Goal: Find specific page/section: Find specific page/section

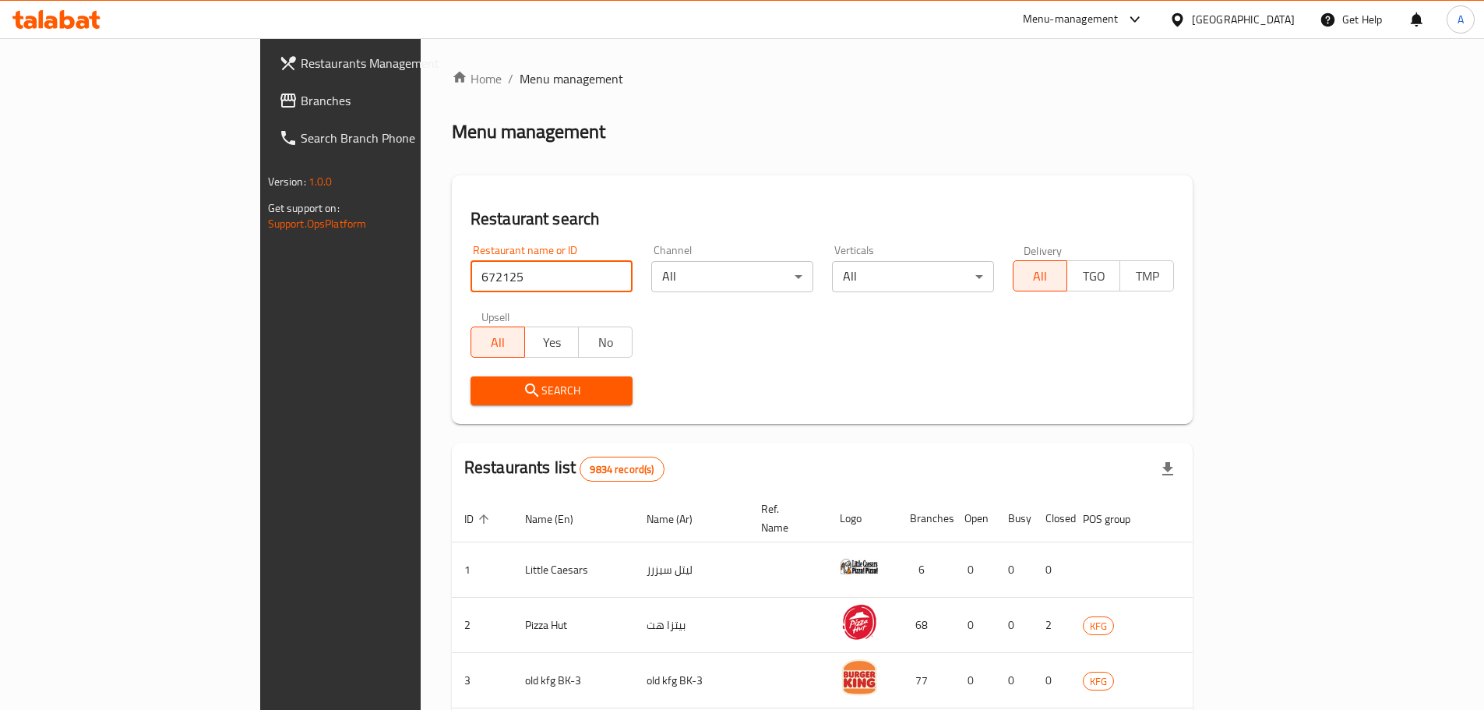
type input "672125"
click button "Search" at bounding box center [552, 390] width 162 height 29
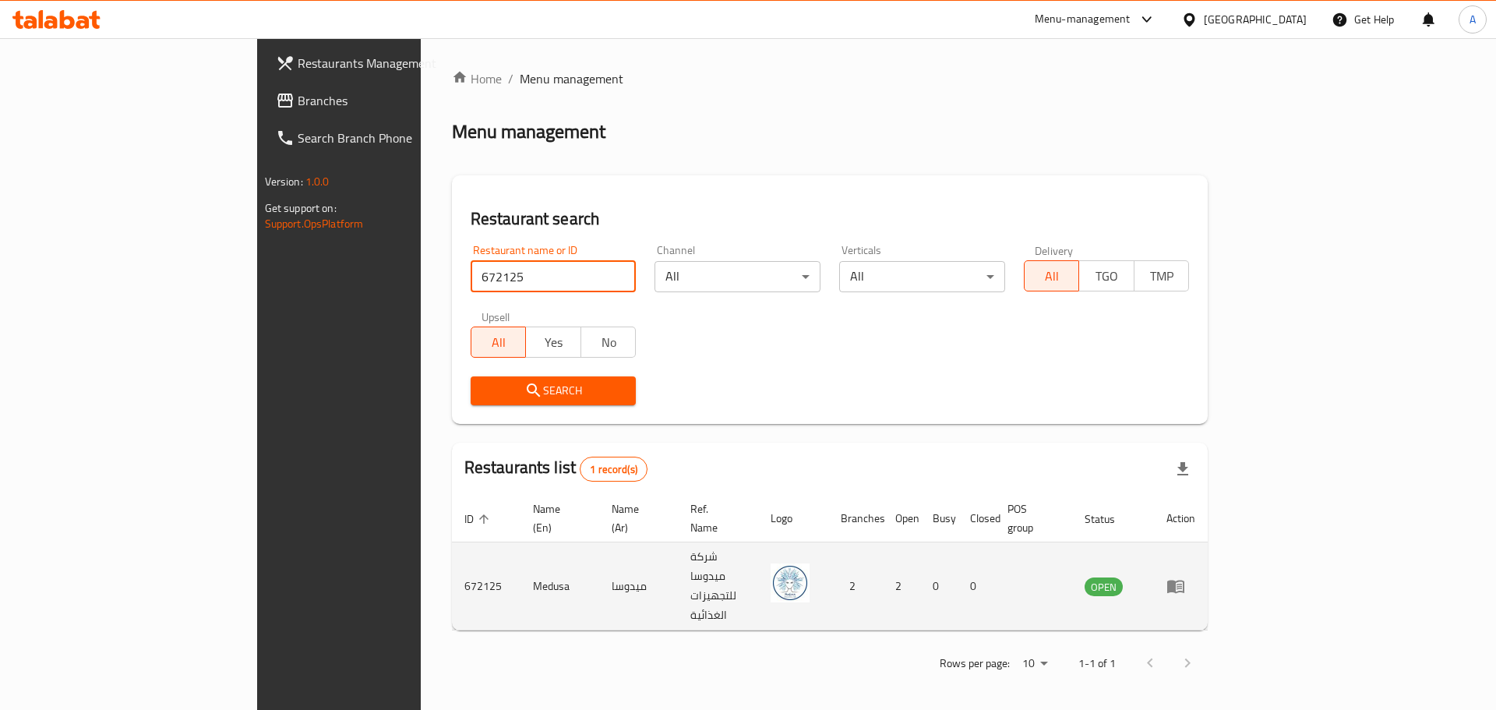
click at [1208, 560] on td "enhanced table" at bounding box center [1181, 586] width 54 height 88
click at [1184, 580] on icon "enhanced table" at bounding box center [1175, 586] width 17 height 13
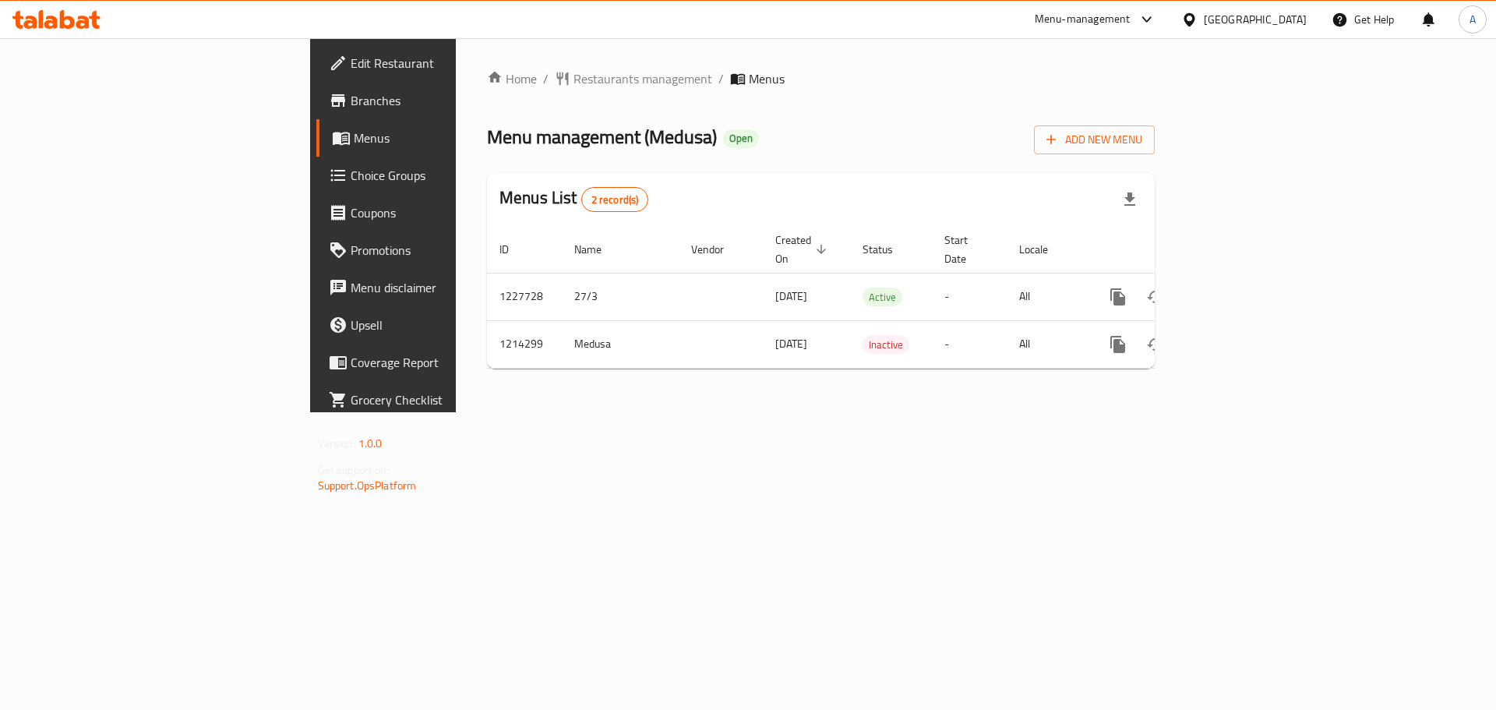
click at [351, 104] on span "Branches" at bounding box center [449, 100] width 197 height 19
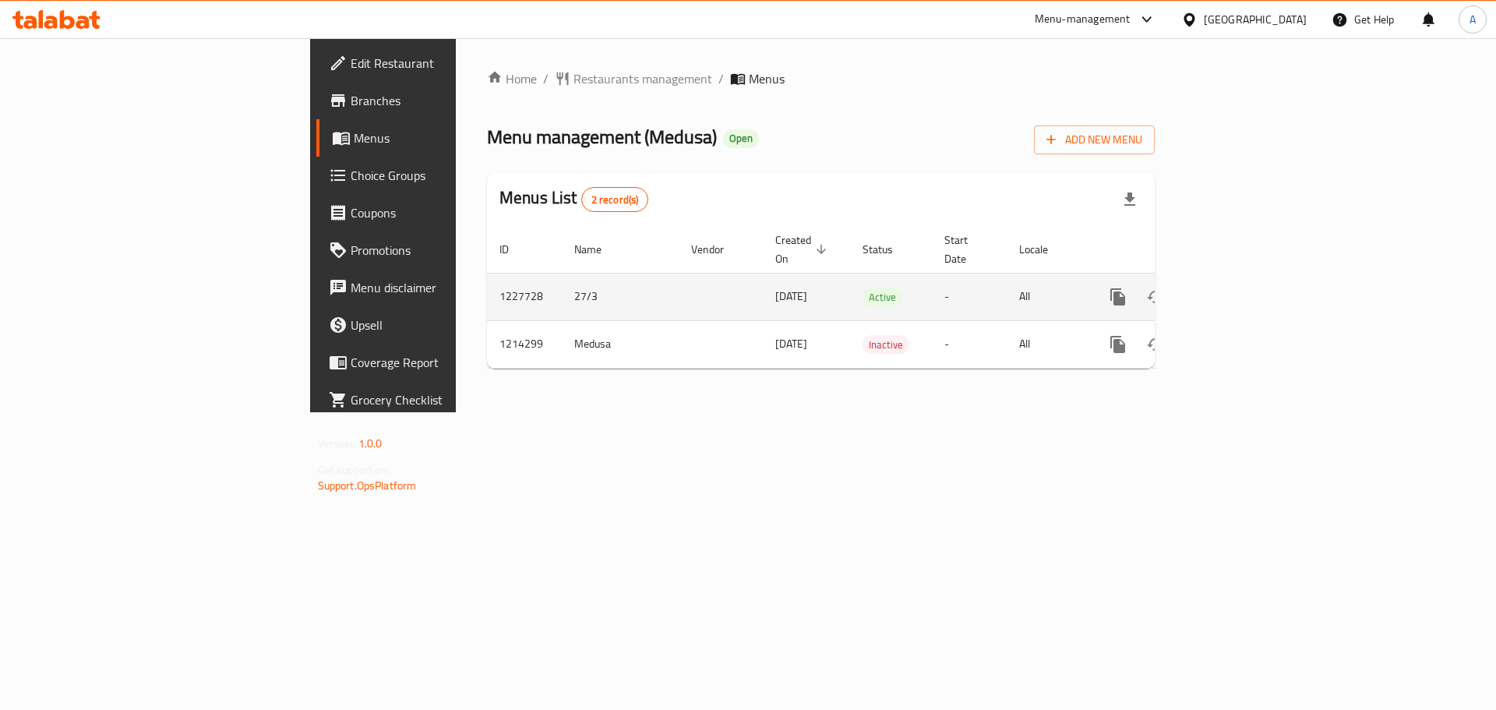
click at [1240, 288] on icon "enhanced table" at bounding box center [1230, 297] width 19 height 19
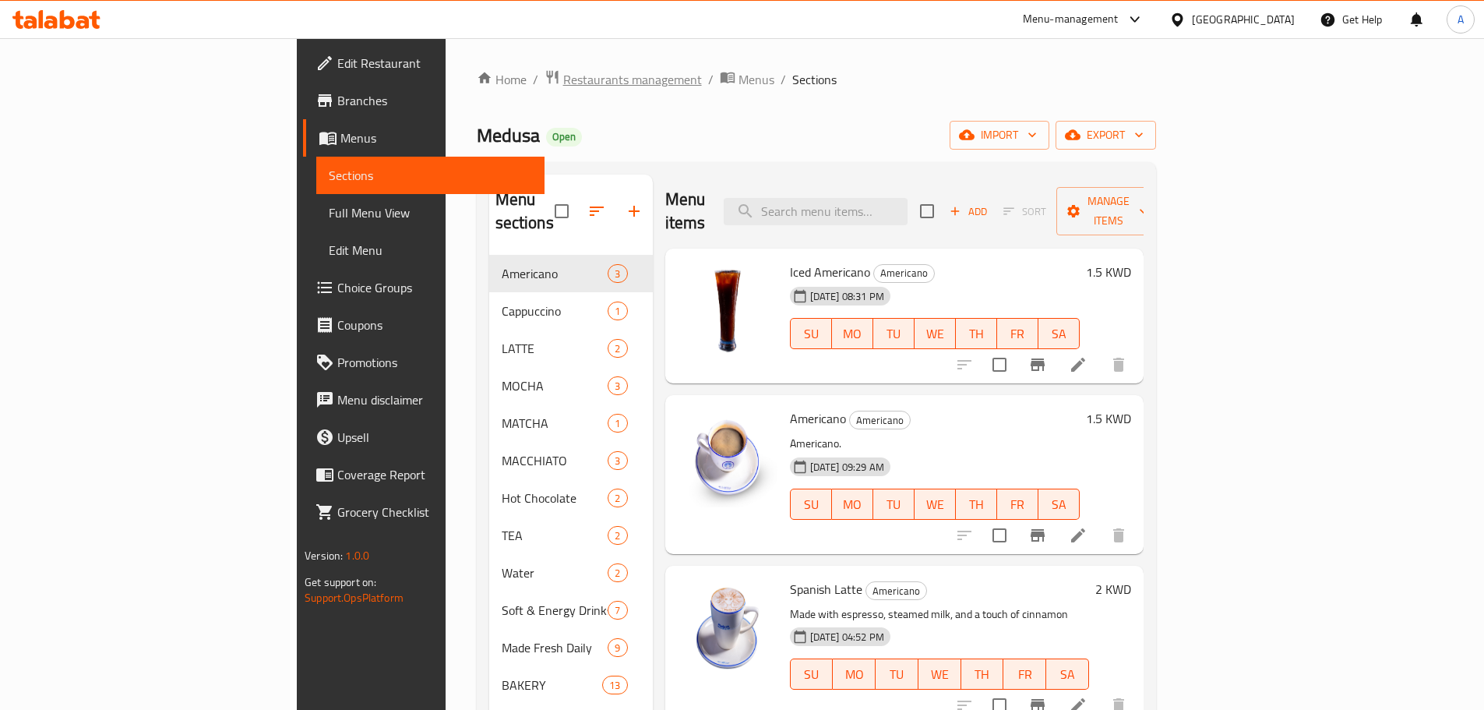
click at [563, 80] on span "Restaurants management" at bounding box center [632, 79] width 139 height 19
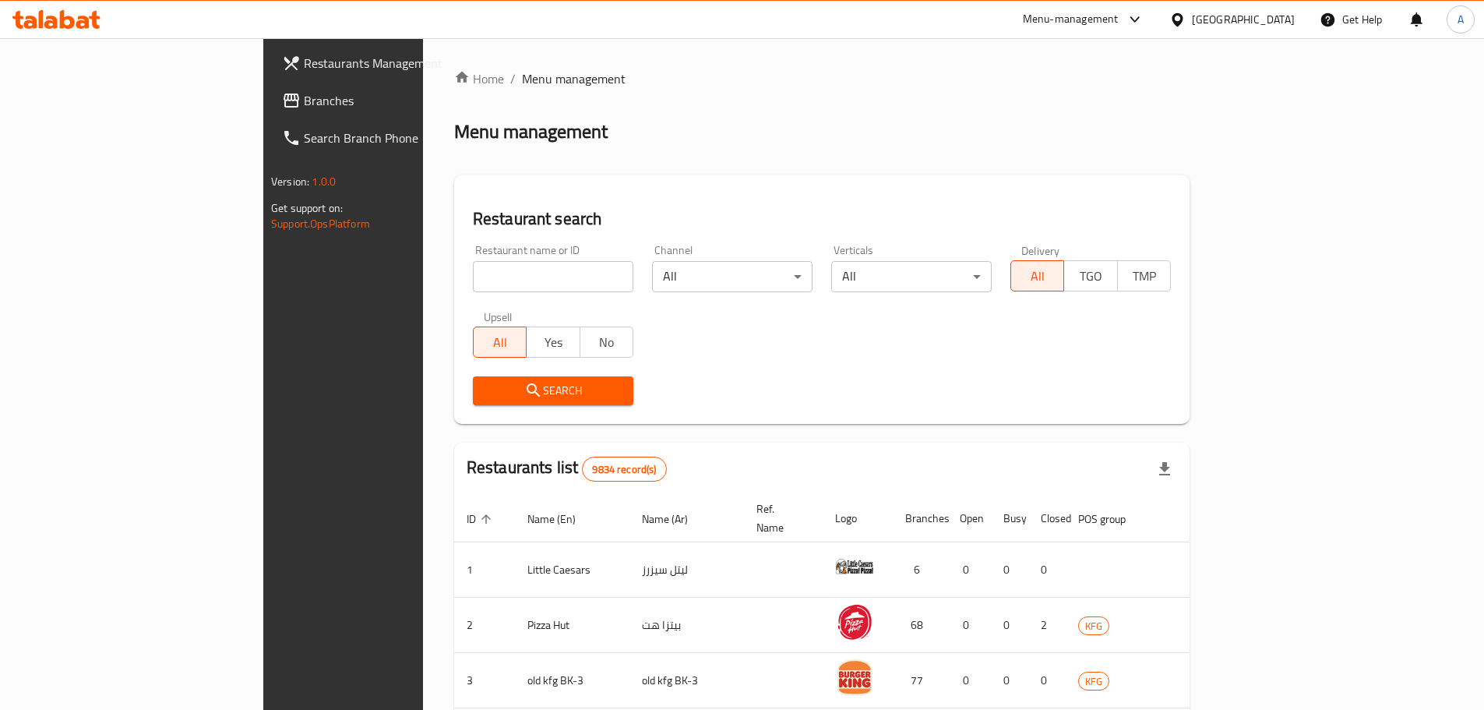
click at [475, 282] on input "search" at bounding box center [553, 276] width 161 height 31
paste input "27202"
type input "27202"
click button "Search" at bounding box center [553, 390] width 161 height 29
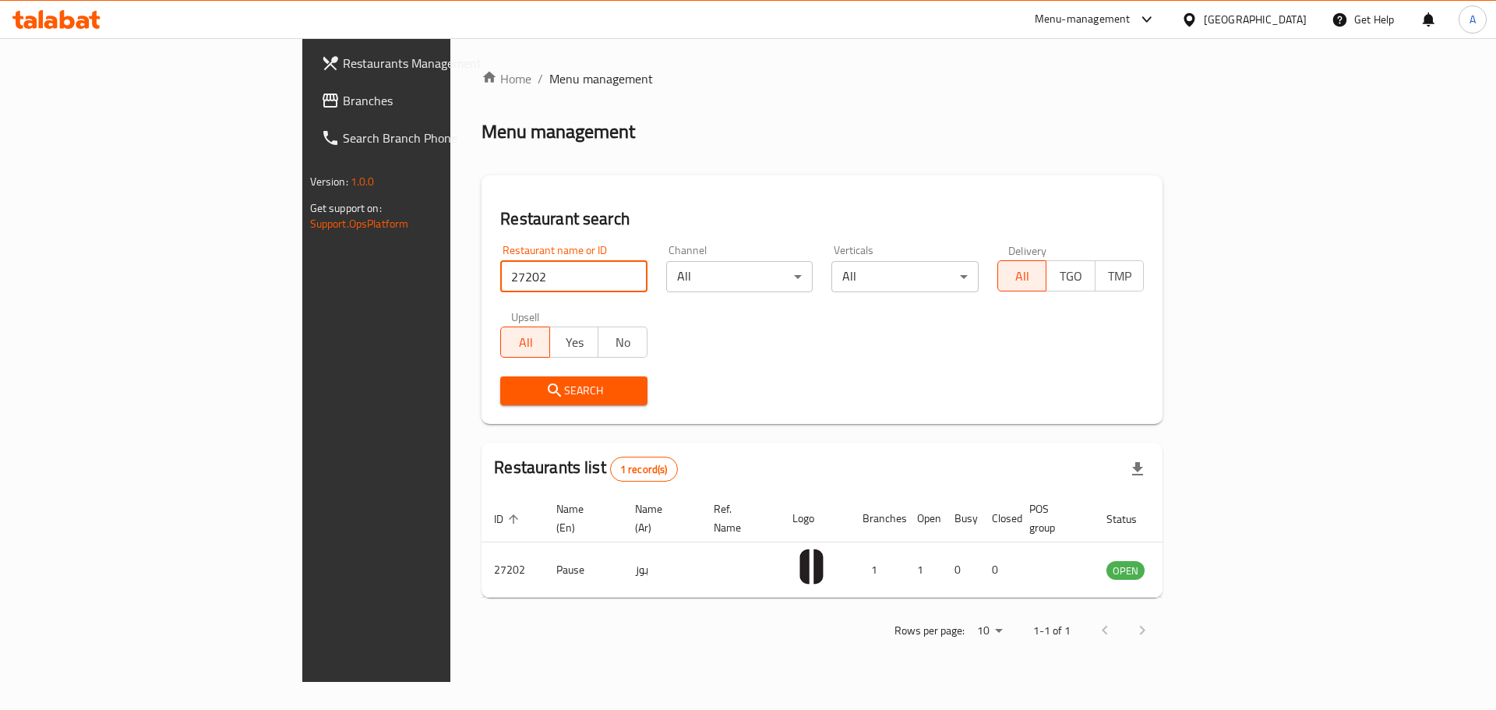
click at [343, 97] on span "Branches" at bounding box center [441, 100] width 197 height 19
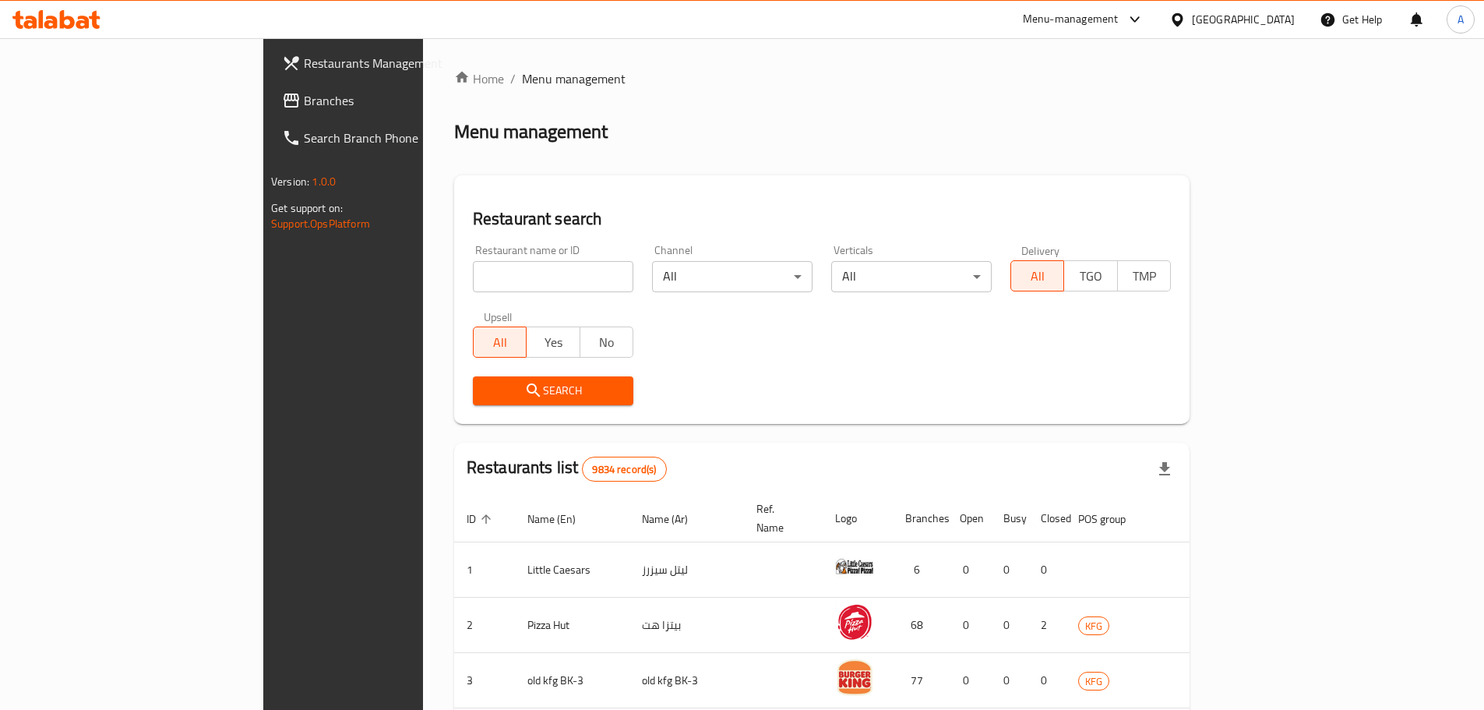
click at [509, 281] on input "search" at bounding box center [553, 276] width 161 height 31
paste input "27202"
type input "27202"
click button "Search" at bounding box center [553, 390] width 161 height 29
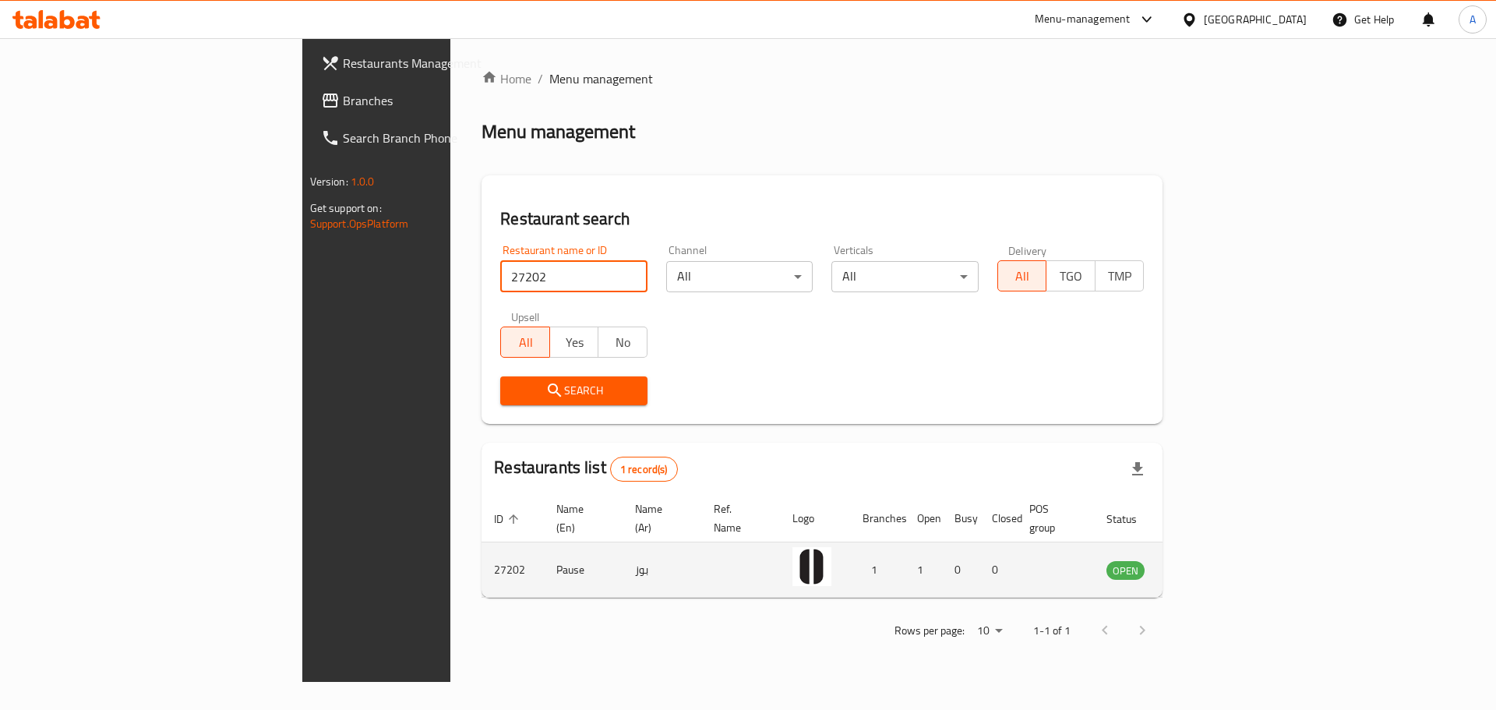
click at [1217, 560] on link "enhanced table" at bounding box center [1202, 569] width 29 height 19
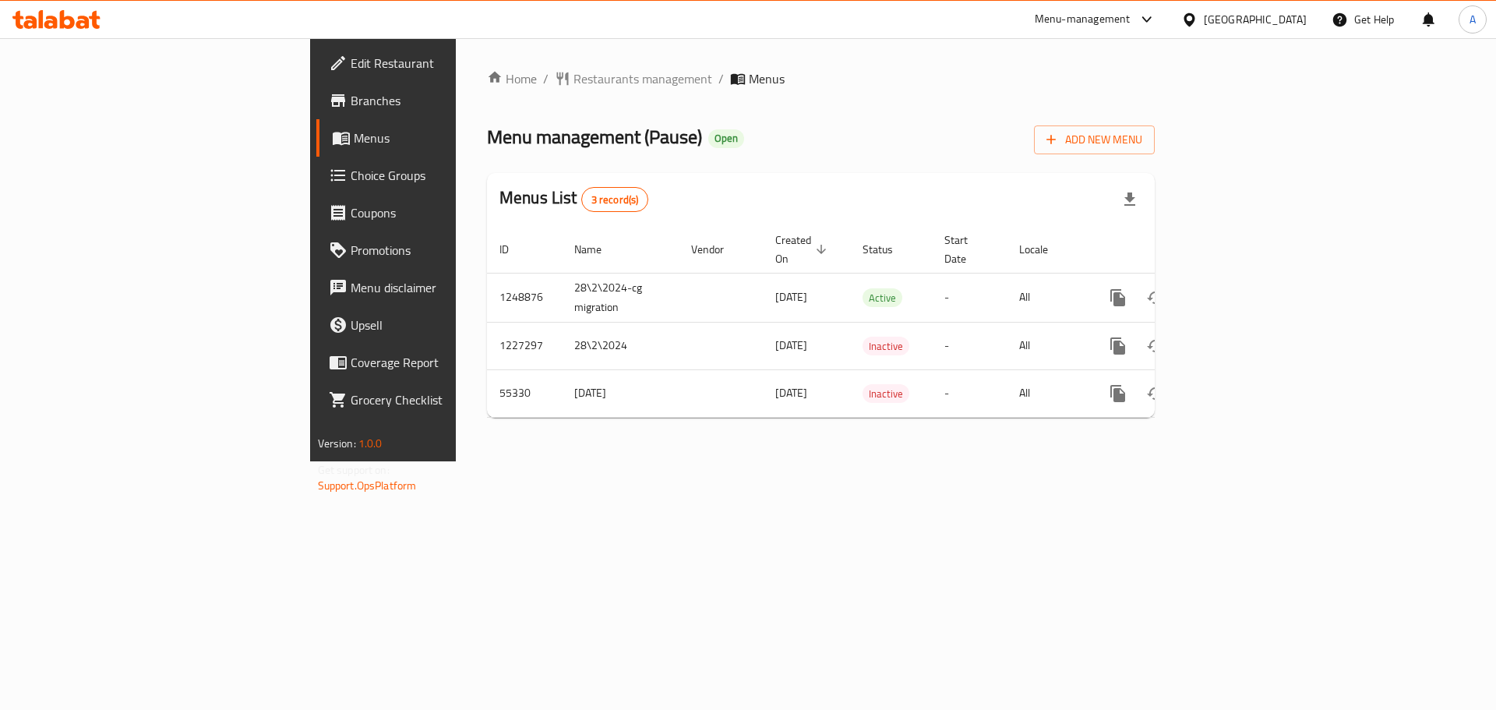
click at [351, 91] on span "Branches" at bounding box center [449, 100] width 197 height 19
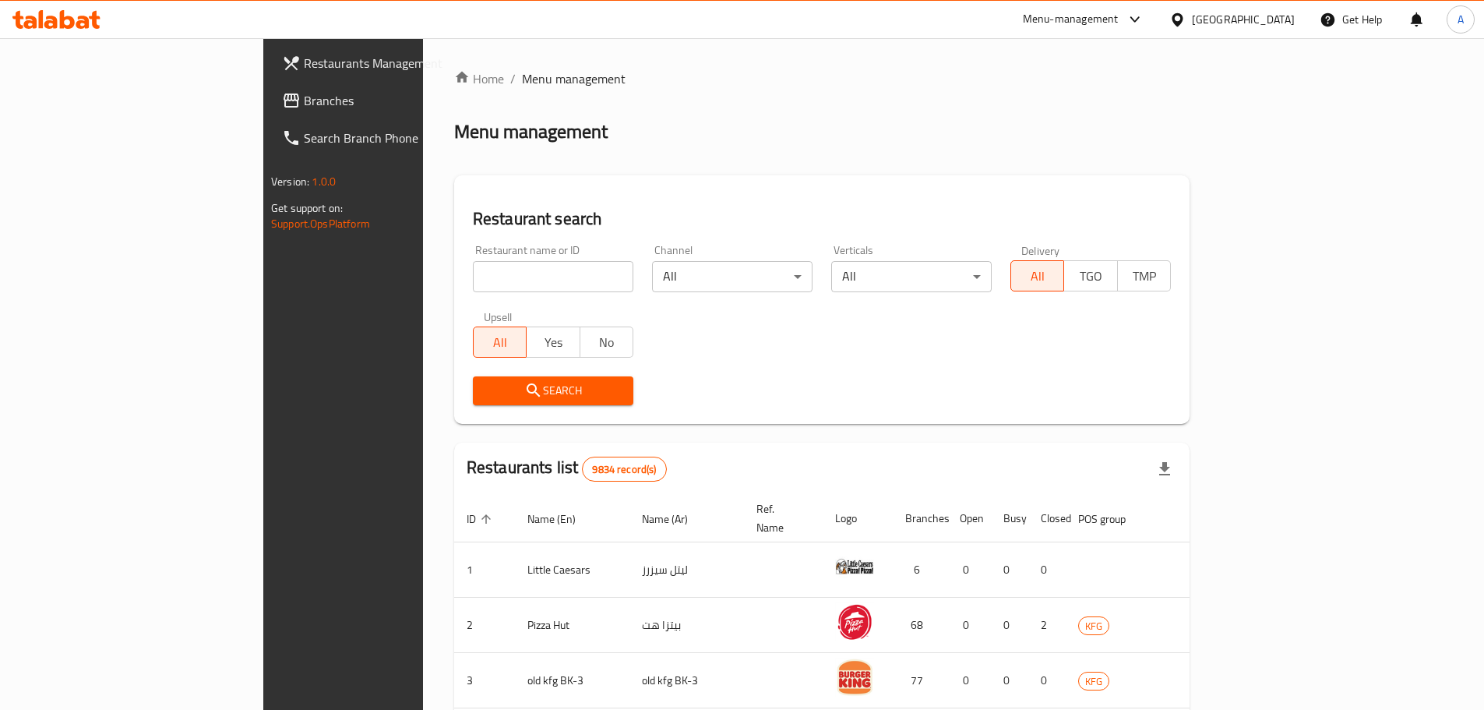
click at [304, 92] on span "Branches" at bounding box center [401, 100] width 195 height 19
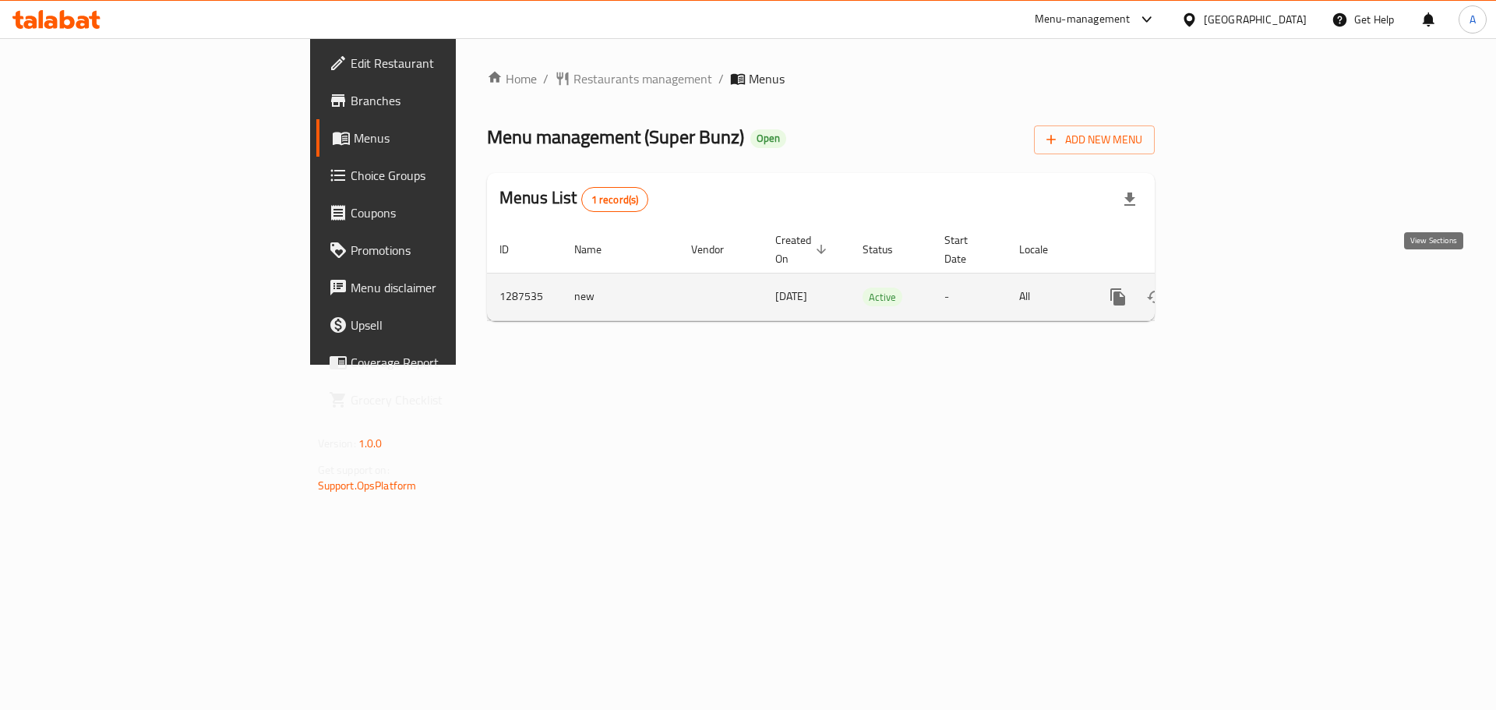
click at [1240, 288] on icon "enhanced table" at bounding box center [1230, 297] width 19 height 19
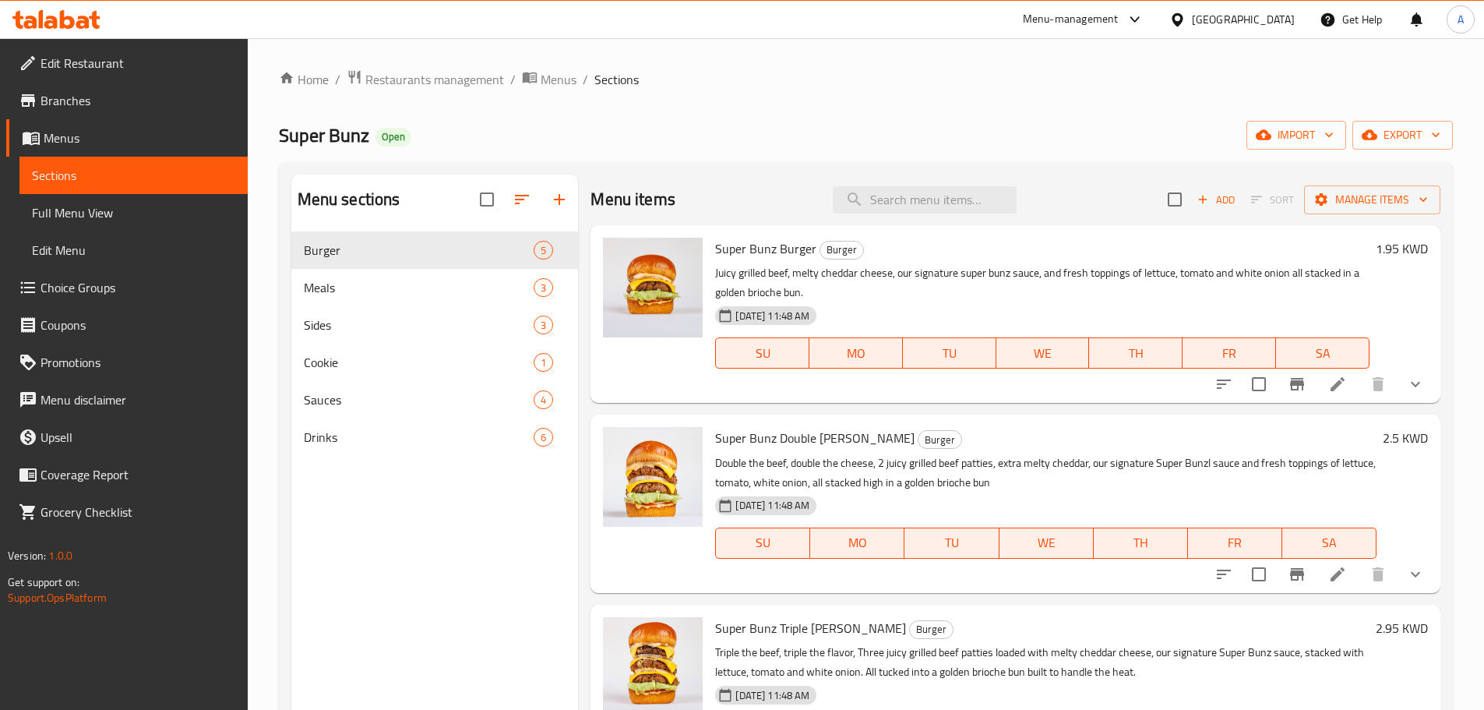
click at [50, 104] on span "Branches" at bounding box center [138, 100] width 195 height 19
